Goal: Check status

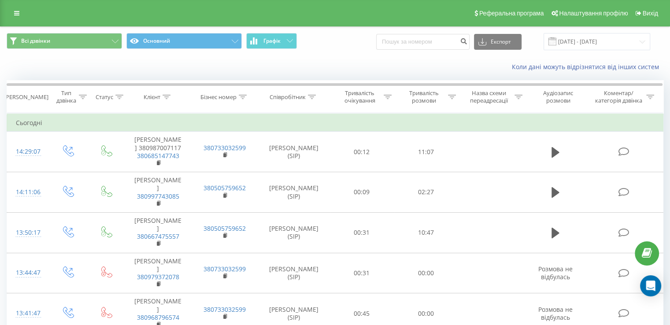
click at [279, 49] on span "Всі дзвінки Основний Графік" at bounding box center [168, 41] width 322 height 17
click at [281, 37] on button "Графік" at bounding box center [271, 41] width 51 height 16
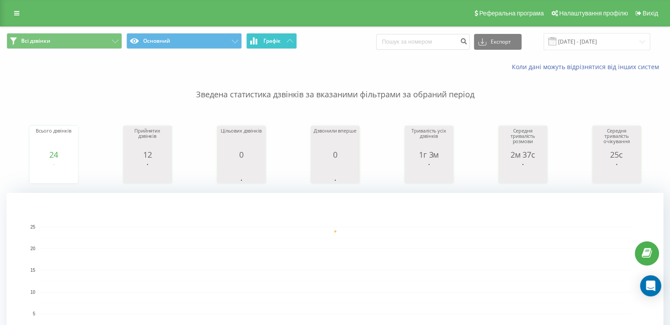
click at [270, 43] on span "Графік" at bounding box center [271, 41] width 17 height 6
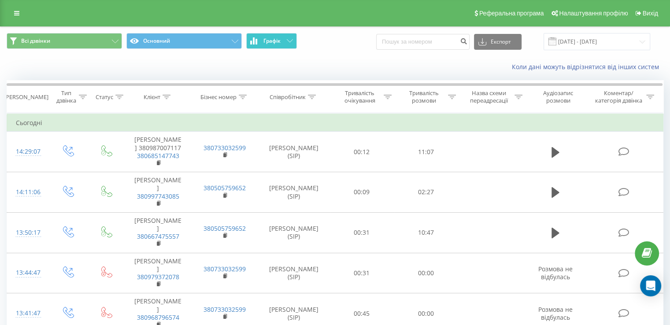
click at [278, 39] on span "Графік" at bounding box center [271, 41] width 17 height 6
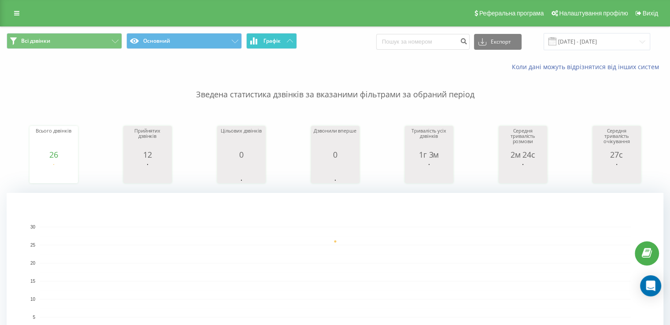
click at [286, 39] on button "Графік" at bounding box center [271, 41] width 51 height 16
